Goal: Task Accomplishment & Management: Complete application form

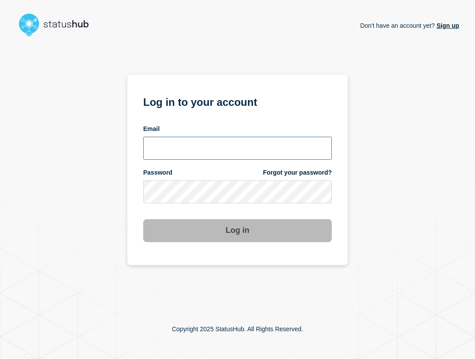
type input "ben.velasco@conexon.us"
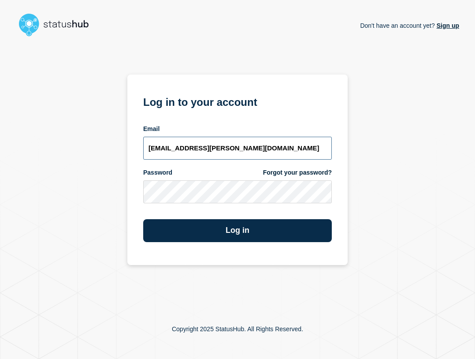
drag, startPoint x: 249, startPoint y: 152, endPoint x: 256, endPoint y: 158, distance: 9.0
click at [250, 152] on input "ben.velasco@conexon.us" at bounding box center [237, 148] width 189 height 23
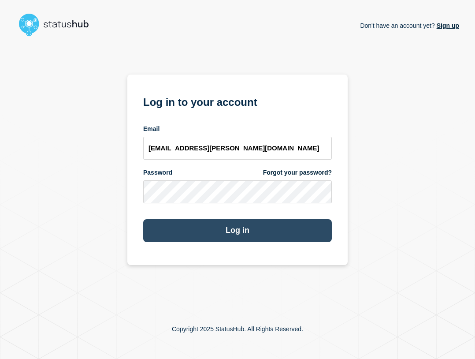
drag, startPoint x: 267, startPoint y: 224, endPoint x: 327, endPoint y: 224, distance: 60.4
click at [267, 224] on button "Log in" at bounding box center [237, 230] width 189 height 23
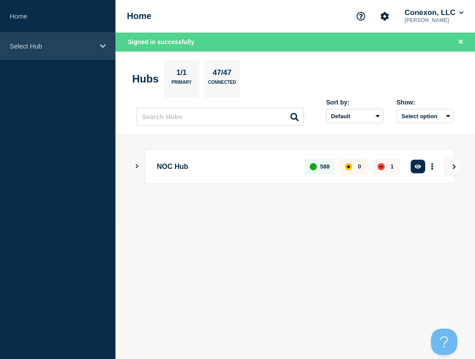
click at [97, 41] on div "Select Hub" at bounding box center [57, 46] width 115 height 27
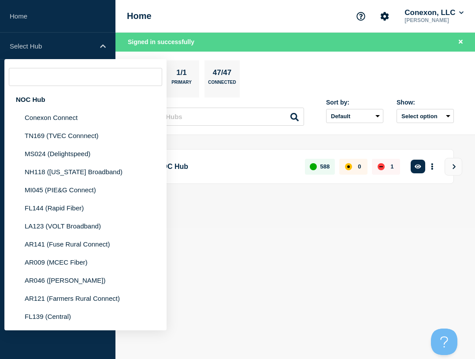
drag, startPoint x: 84, startPoint y: 96, endPoint x: 186, endPoint y: 115, distance: 103.5
click at [84, 97] on div "NOC Hub" at bounding box center [85, 99] width 162 height 18
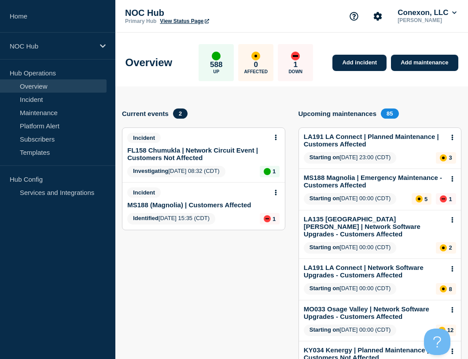
click at [178, 149] on link "FL158 Chumukla | Network Circuit Event | Customers Not Affected" at bounding box center [197, 153] width 141 height 15
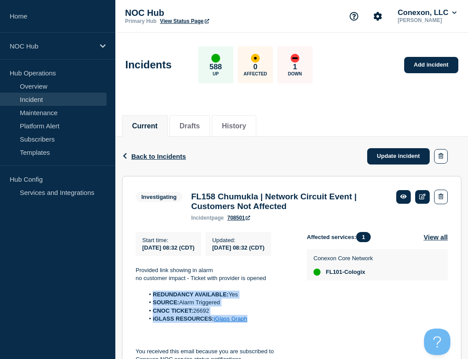
drag, startPoint x: 260, startPoint y: 334, endPoint x: 152, endPoint y: 304, distance: 111.3
click at [152, 304] on ol "REDUNDANCY AVAILABLE: Yes SOURCE: Alarm Triggered CNOC TICKET: 26692 iGLASS RES…" at bounding box center [214, 306] width 157 height 33
copy ol "REDUNDANCY AVAILABLE: Yes SOURCE: Alarm Triggered CNOC TICKET: 26692 iGLASS RES…"
click at [386, 152] on link "Update incident" at bounding box center [399, 156] width 63 height 16
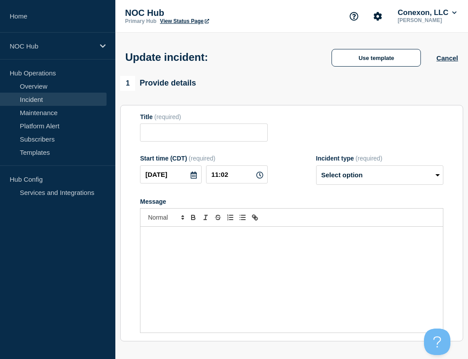
type input "FL158 Chumukla | Network Circuit Event | Customers Not Affected"
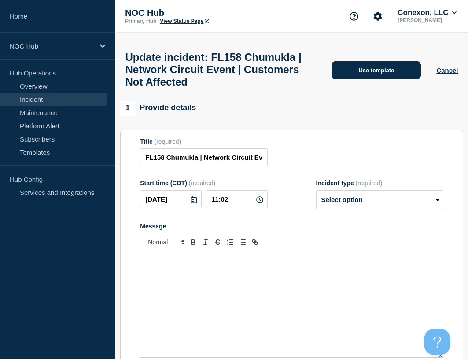
click at [360, 72] on button "Use template" at bounding box center [376, 70] width 89 height 18
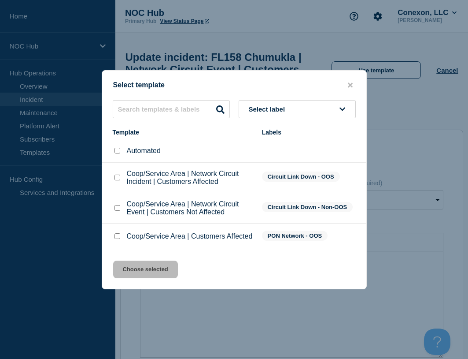
click at [118, 178] on input "Coop/Service Area | Network Circuit Incident | Customers Affected checkbox" at bounding box center [118, 178] width 6 height 6
checkbox input "true"
click at [118, 208] on input "Coop/Service Area | Network Circuit Event | Customers Not Affected checkbox" at bounding box center [118, 208] width 6 height 6
checkbox input "true"
checkbox input "false"
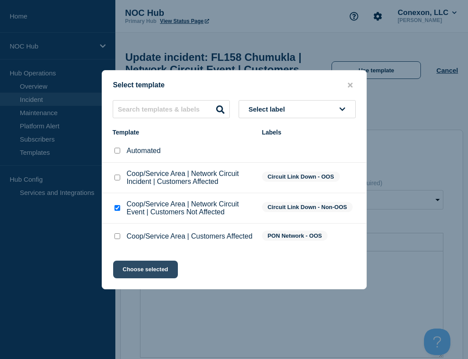
click at [139, 267] on button "Choose selected" at bounding box center [145, 269] width 65 height 18
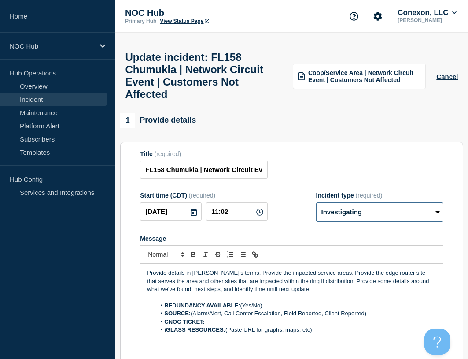
drag, startPoint x: 355, startPoint y: 223, endPoint x: 349, endPoint y: 229, distance: 8.7
click at [355, 222] on select "Select option Investigating Identified Monitoring Resolved" at bounding box center [379, 211] width 127 height 19
select select "resolved"
click at [316, 211] on select "Select option Investigating Identified Monitoring Resolved" at bounding box center [379, 211] width 127 height 19
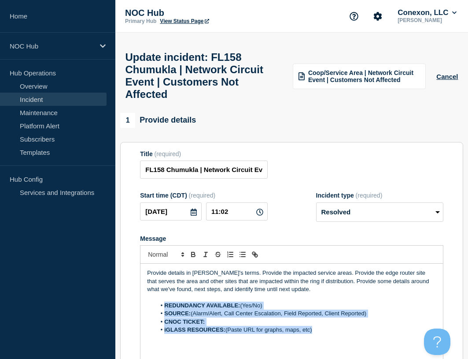
drag, startPoint x: 318, startPoint y: 342, endPoint x: 160, endPoint y: 312, distance: 161.4
click at [160, 312] on ol "REDUNDANCY AVAILABLE: (Yes/No) SOURCE: (Alarm/Alert, Call Center Escalation, Fi…" at bounding box center [292, 317] width 290 height 33
paste div "Message"
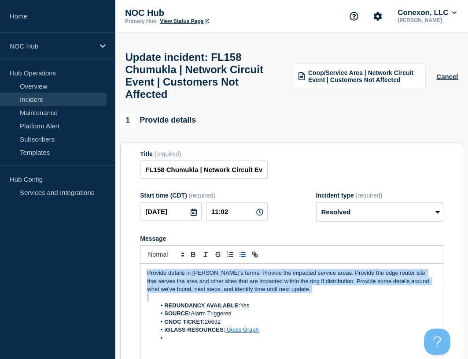
drag, startPoint x: 286, startPoint y: 298, endPoint x: 95, endPoint y: 244, distance: 198.8
click at [93, 247] on div "Home NOC Hub Hub Operations Overview Incident Maintenance Platform Alert Subscr…" at bounding box center [234, 298] width 468 height 597
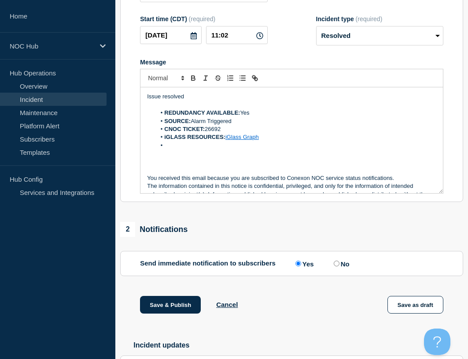
scroll to position [249, 0]
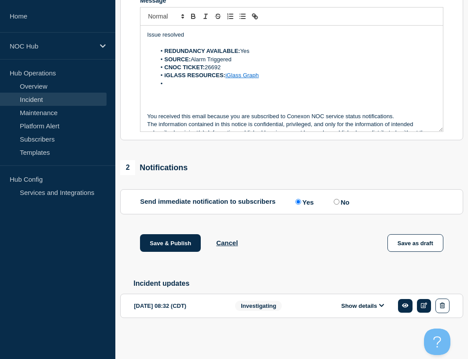
drag, startPoint x: 167, startPoint y: 243, endPoint x: 322, endPoint y: 263, distance: 156.3
click at [167, 243] on button "Save & Publish" at bounding box center [170, 243] width 61 height 18
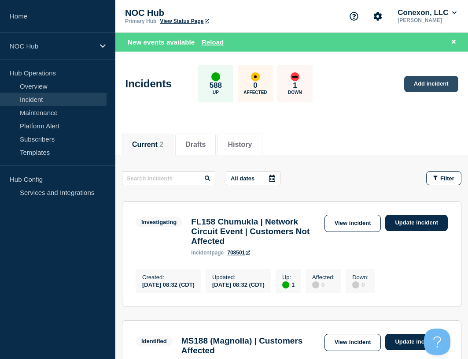
click at [425, 86] on link "Add incident" at bounding box center [432, 84] width 54 height 16
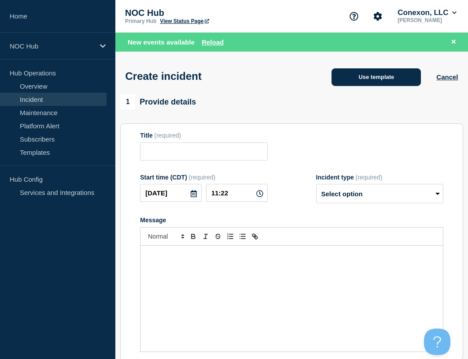
click at [389, 78] on button "Use template" at bounding box center [376, 77] width 89 height 18
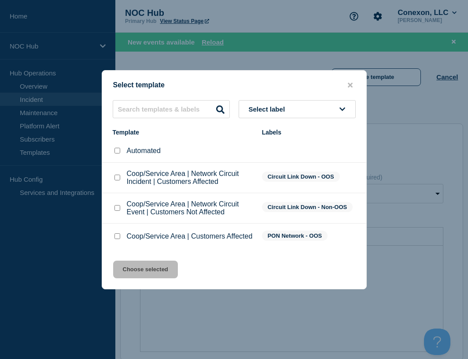
click at [117, 237] on input "Coop/Service Area | Customers Affected checkbox" at bounding box center [118, 236] width 6 height 6
checkbox input "true"
click at [119, 176] on input "Coop/Service Area | Network Circuit Incident | Customers Affected checkbox" at bounding box center [118, 178] width 6 height 6
checkbox input "true"
checkbox input "false"
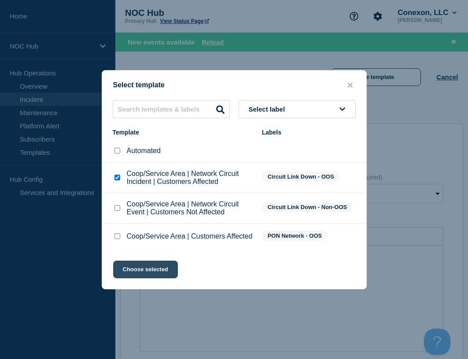
click at [153, 273] on button "Choose selected" at bounding box center [145, 269] width 65 height 18
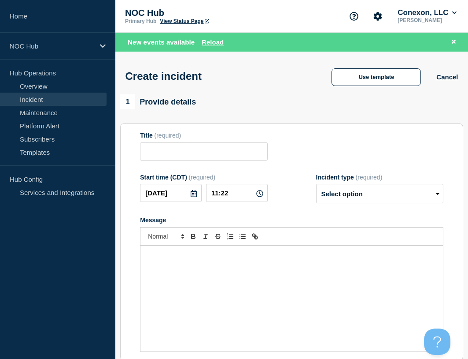
type input "Coop/Service Area | Network Circuit Incident | Customers Affected"
select select "investigating"
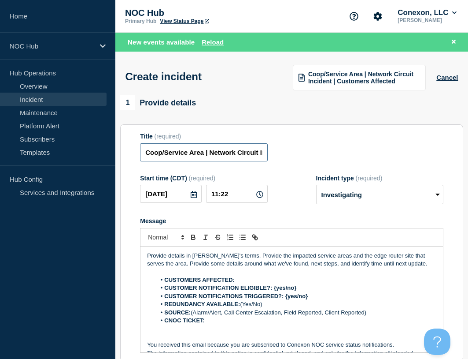
drag, startPoint x: 205, startPoint y: 155, endPoint x: 123, endPoint y: 152, distance: 82.4
click at [123, 152] on section "Title (required) Coop/Service Area | Network Circuit Incident | Customers Affec…" at bounding box center [291, 242] width 343 height 237
type input "LA191 [PERSON_NAME] | Network Circuit Incident | Customers Affected"
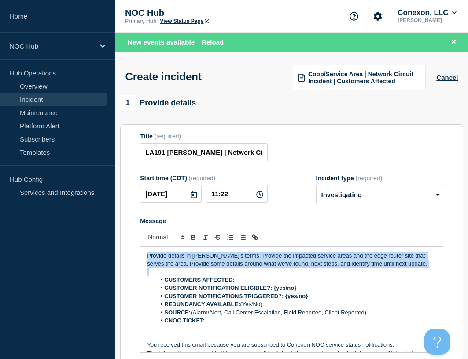
drag, startPoint x: 402, startPoint y: 269, endPoint x: 56, endPoint y: 234, distance: 347.7
click at [56, 234] on div "Home NOC Hub Hub Operations Overview Incident Maintenance Platform Alert Subscr…" at bounding box center [234, 317] width 468 height 635
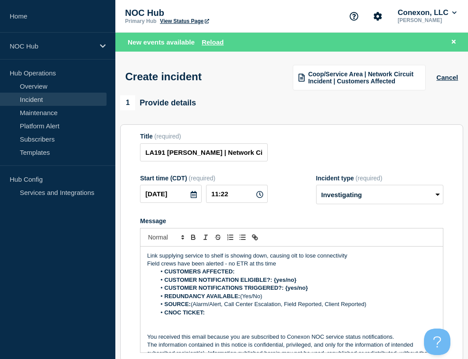
click at [260, 264] on p "Field crews have been alerted - no ETR at ths time" at bounding box center [292, 264] width 290 height 8
drag, startPoint x: 299, startPoint y: 279, endPoint x: 274, endPoint y: 279, distance: 24.7
click at [274, 279] on li "CUSTOMER NOTIFICATION ELIGIBLE?: {yes/no}" at bounding box center [296, 280] width 281 height 8
drag, startPoint x: 317, startPoint y: 289, endPoint x: 286, endPoint y: 287, distance: 30.9
click at [286, 287] on li "CUSTOMER NOTIFICATIONS TRIGGERED?: {yes/no}" at bounding box center [296, 288] width 281 height 8
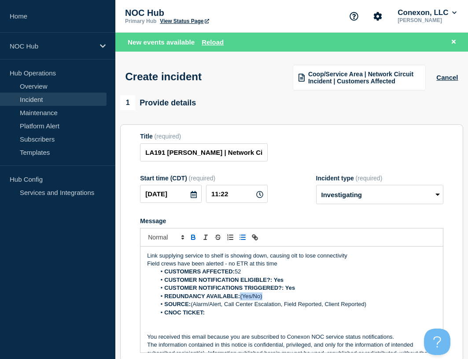
drag, startPoint x: 279, startPoint y: 295, endPoint x: 242, endPoint y: 297, distance: 36.6
click at [242, 297] on li "REDUNDANCY AVAILABLE: (Yes/No)" at bounding box center [296, 296] width 281 height 8
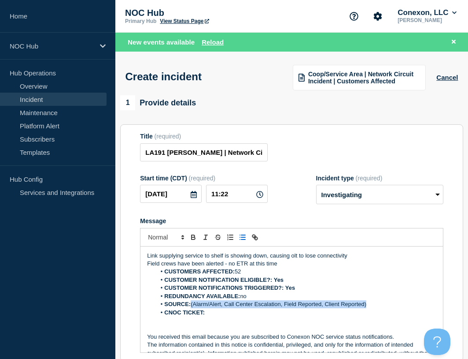
drag, startPoint x: 374, startPoint y: 304, endPoint x: 193, endPoint y: 306, distance: 180.7
click at [193, 306] on li "SOURCE: (Alarm/Alert, Call Center Escalation, Field Reported, Client Reported)" at bounding box center [296, 304] width 281 height 8
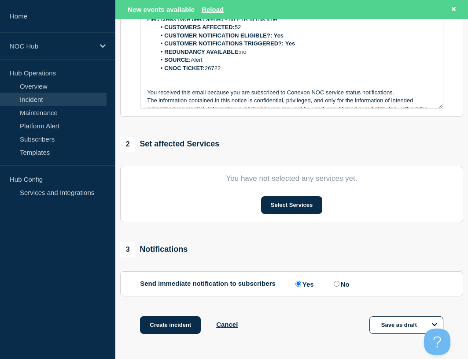
scroll to position [264, 0]
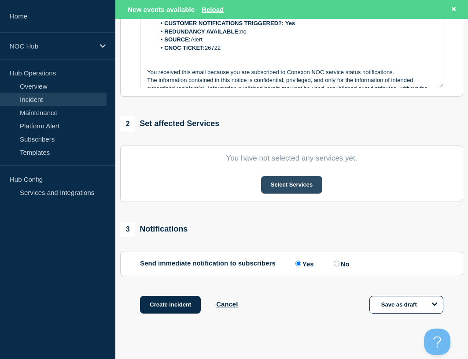
click at [288, 189] on button "Select Services" at bounding box center [291, 185] width 61 height 18
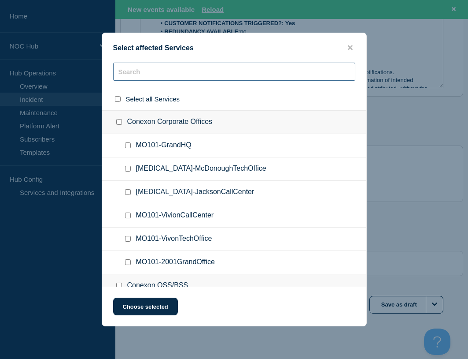
click at [173, 68] on input "text" at bounding box center [234, 72] width 242 height 18
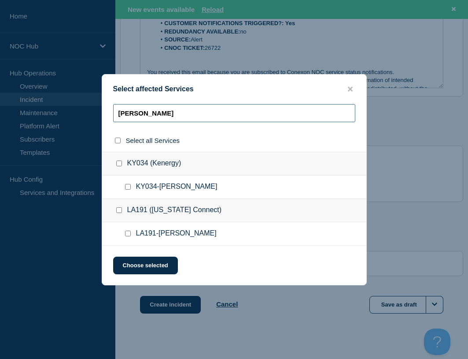
type input "MArion"
click at [129, 232] on input "LA191-Marion checkbox" at bounding box center [128, 233] width 6 height 6
checkbox input "true"
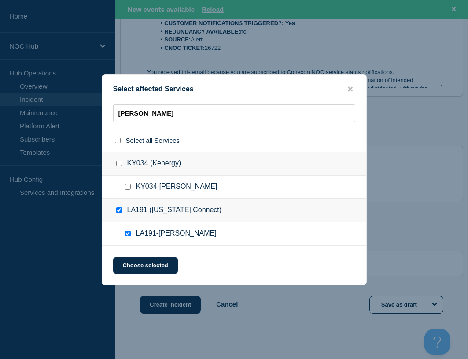
checkbox input "true"
click at [159, 273] on button "Choose selected" at bounding box center [145, 265] width 65 height 18
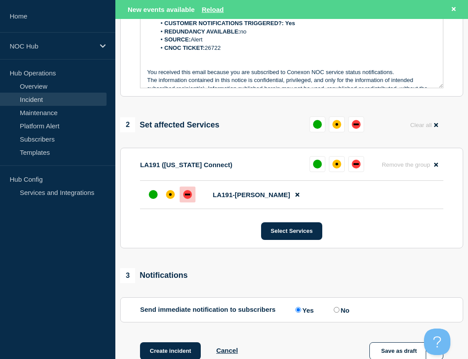
click at [185, 196] on div "down" at bounding box center [187, 194] width 9 height 9
click at [187, 349] on button "Create incident" at bounding box center [170, 351] width 61 height 18
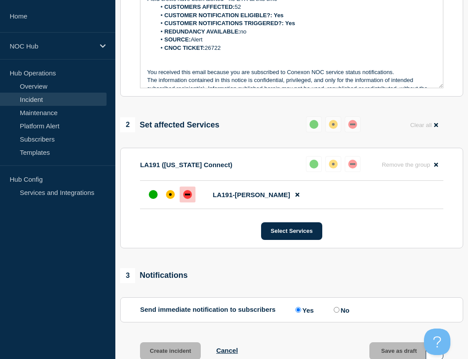
scroll to position [246, 0]
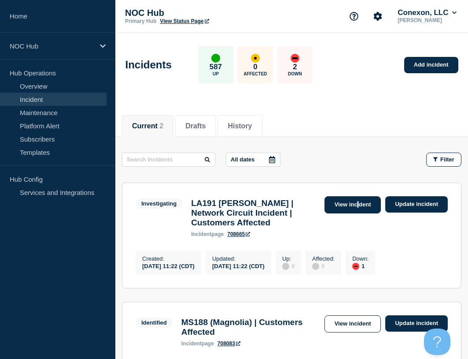
click at [358, 195] on section "Investigating LA191 [PERSON_NAME] | Network Circuit Incident | Customers Affect…" at bounding box center [292, 235] width 340 height 106
click at [354, 204] on link "View incident" at bounding box center [353, 204] width 57 height 17
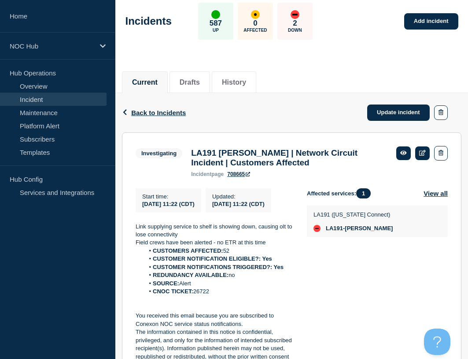
scroll to position [44, 0]
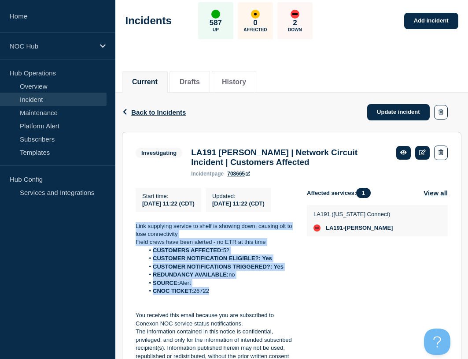
drag, startPoint x: 215, startPoint y: 304, endPoint x: 130, endPoint y: 235, distance: 109.4
click at [130, 235] on section "Investigating LA191 [PERSON_NAME] | Network Circuit Incident | Customers Affect…" at bounding box center [292, 257] width 340 height 250
copy div "Link supplying service to shelf is showing down, causing olt to lose connectivi…"
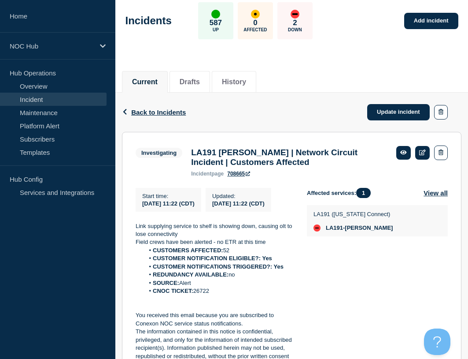
click at [320, 69] on div "Current Drafts History" at bounding box center [292, 77] width 340 height 30
